Goal: Navigation & Orientation: Find specific page/section

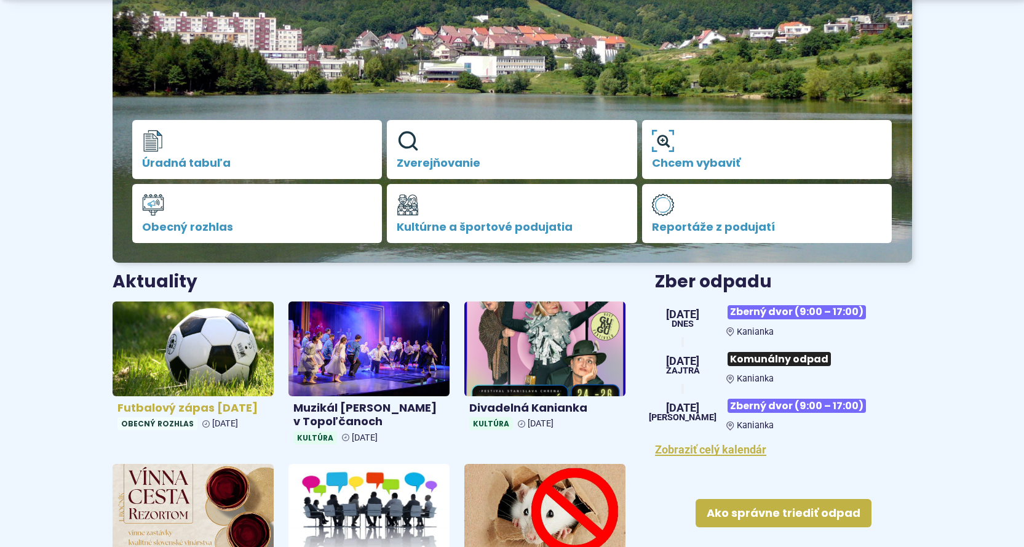
scroll to position [328, 0]
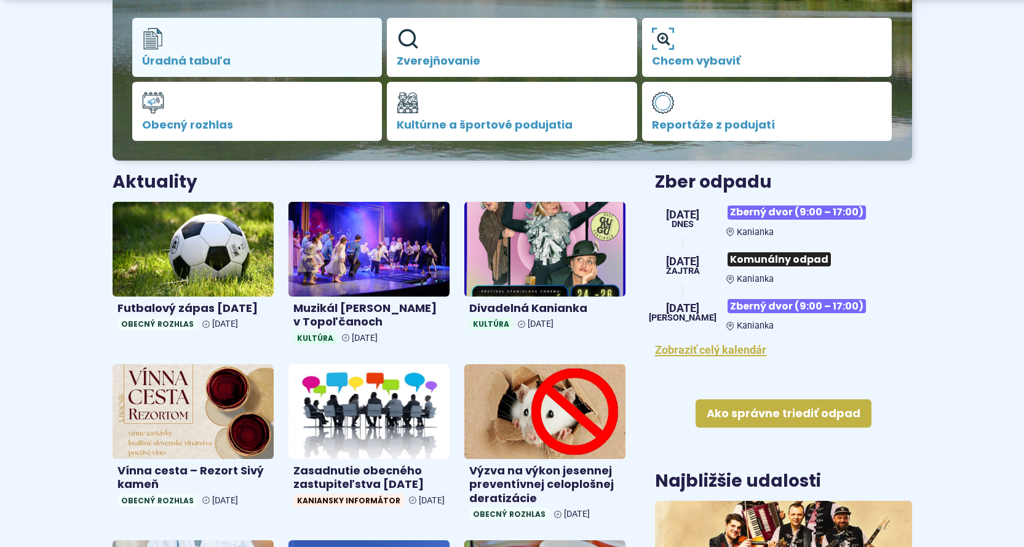
click at [202, 58] on span "Úradná tabuľa" at bounding box center [257, 61] width 231 height 12
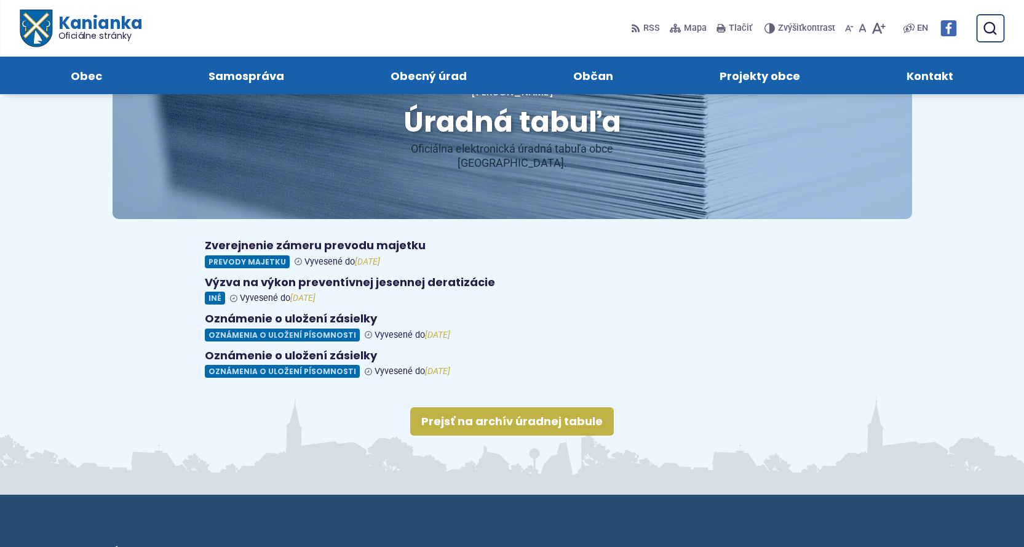
scroll to position [55, 0]
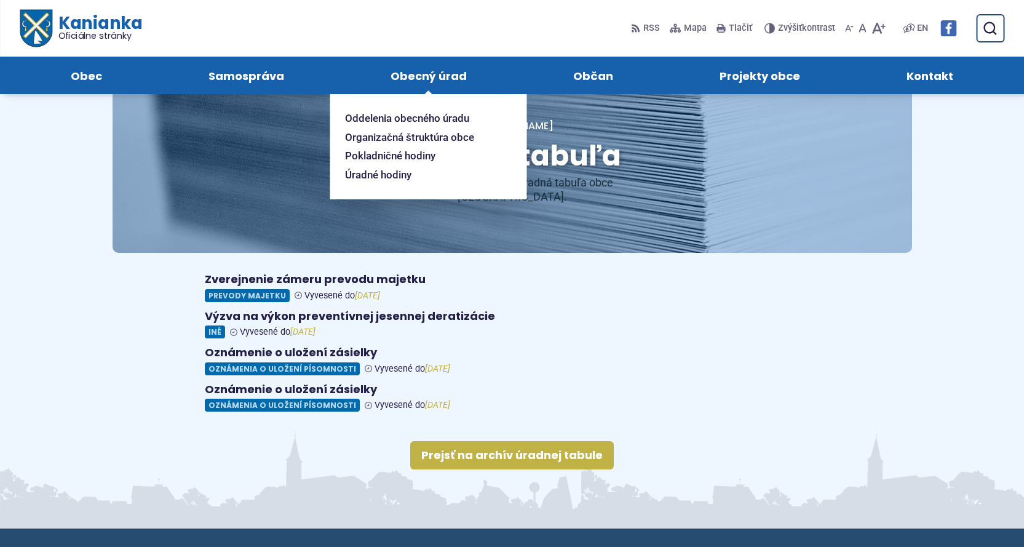
click at [444, 73] on span "Obecný úrad" at bounding box center [429, 76] width 76 height 38
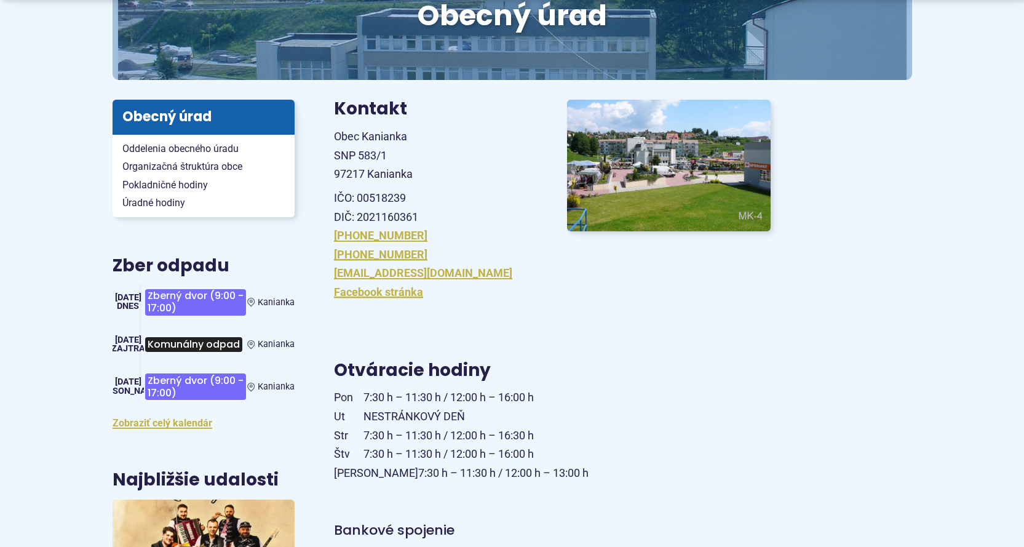
scroll to position [205, 0]
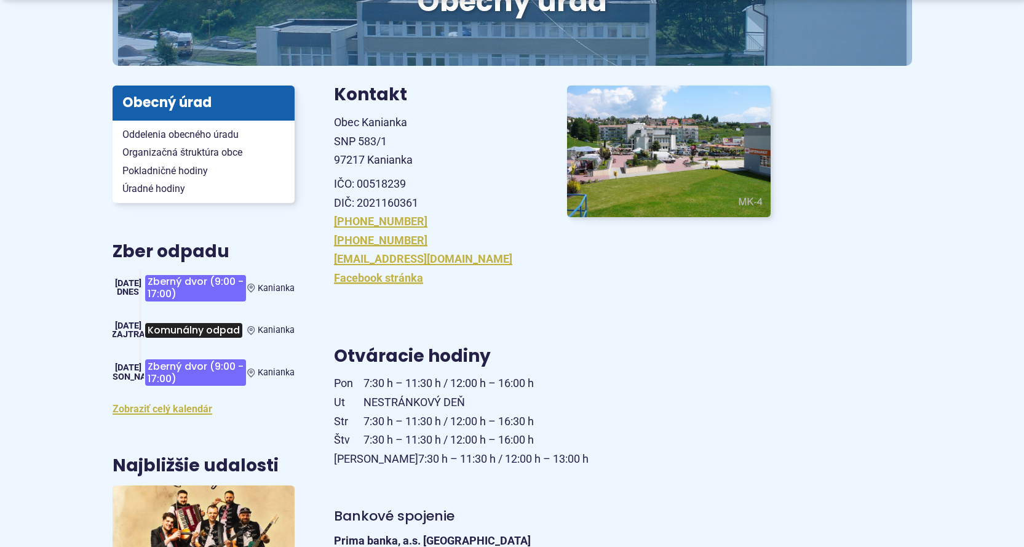
click at [187, 285] on span "Zberný dvor (9:00 - 17:00)" at bounding box center [195, 288] width 101 height 26
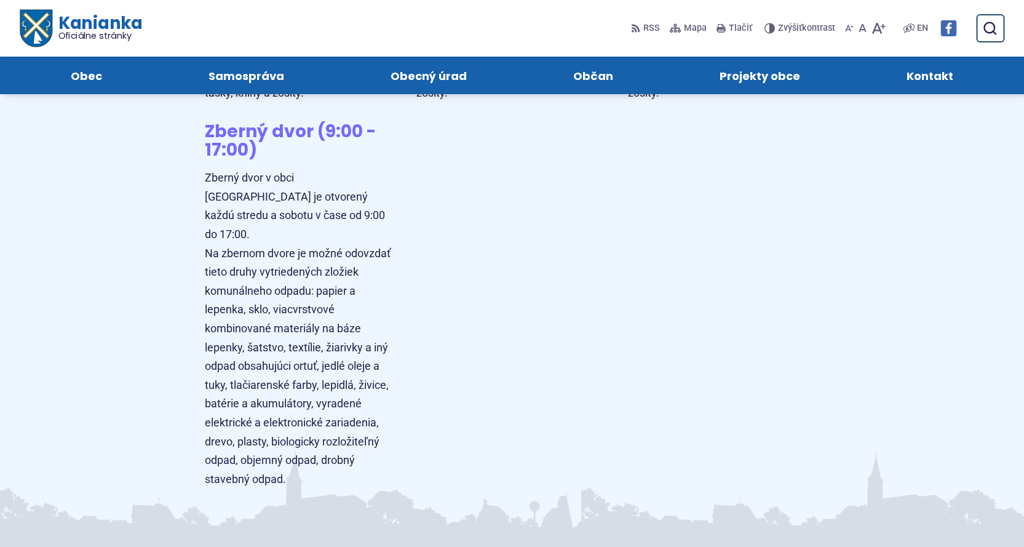
scroll to position [4183, 0]
